Goal: Transaction & Acquisition: Obtain resource

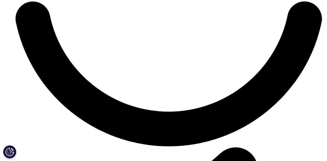
scroll to position [2281, 0]
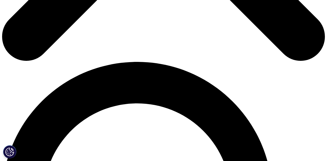
scroll to position [270, 0]
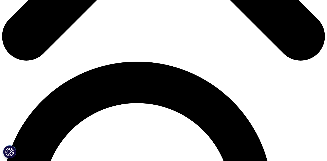
type input "[PERSON_NAME]"
type input "[EMAIL_ADDRESS][DOMAIN_NAME]"
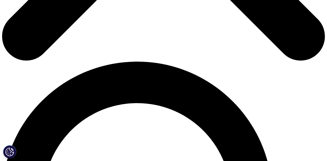
type input "Associate"
type input "Centerbridge"
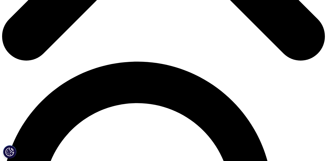
select select "[GEOGRAPHIC_DATA]"
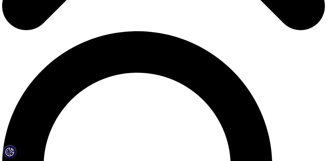
scroll to position [315, 0]
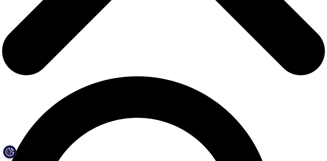
scroll to position [282, 0]
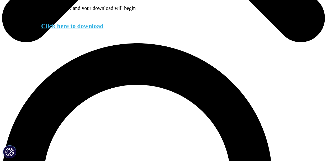
scroll to position [267, 0]
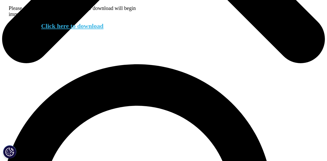
click at [56, 29] on link "Click here to download" at bounding box center [72, 26] width 63 height 7
